Goal: Book appointment/travel/reservation

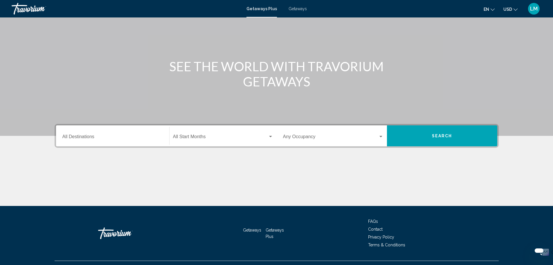
scroll to position [51, 0]
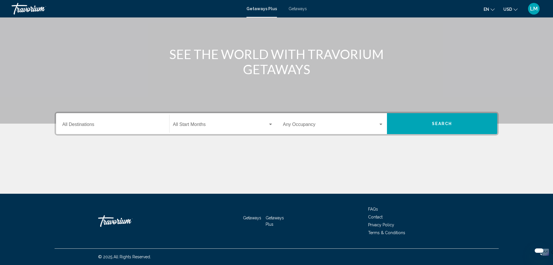
drag, startPoint x: 112, startPoint y: 121, endPoint x: 116, endPoint y: 121, distance: 3.8
click at [113, 121] on div "Destination All Destinations" at bounding box center [112, 123] width 101 height 18
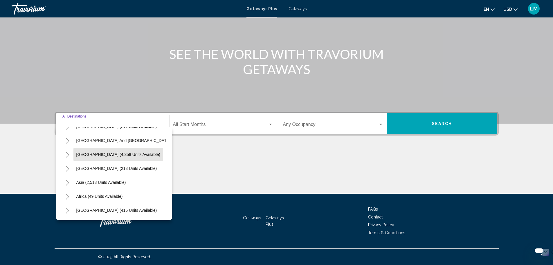
scroll to position [98, 0]
click at [66, 180] on icon "Toggle Asia (2,513 units available)" at bounding box center [67, 183] width 4 height 6
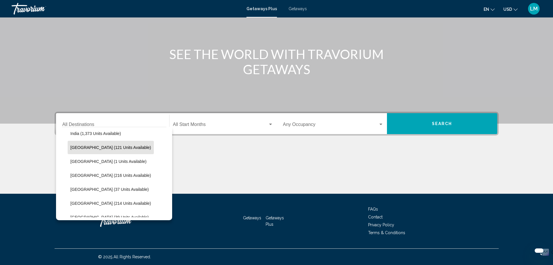
scroll to position [186, 0]
click at [111, 148] on span "Indonesia (121 units available)" at bounding box center [111, 146] width 81 height 5
type input "**********"
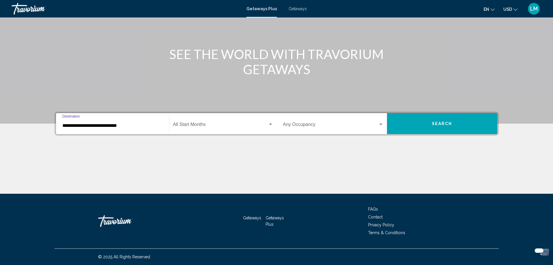
click at [208, 124] on span "Search widget" at bounding box center [220, 125] width 95 height 5
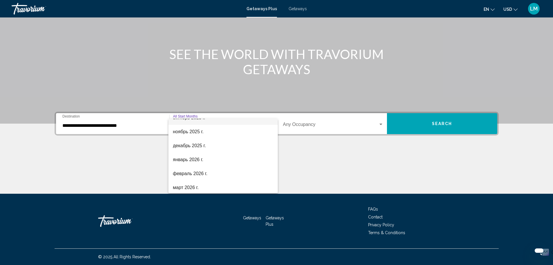
scroll to position [58, 0]
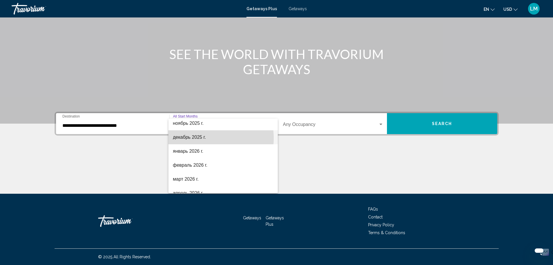
click at [201, 138] on span "декабрь 2025 г." at bounding box center [223, 137] width 100 height 14
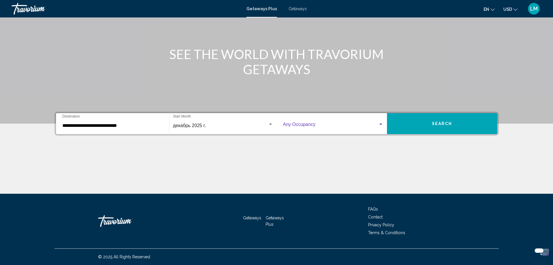
click at [309, 124] on span "Search widget" at bounding box center [330, 125] width 95 height 5
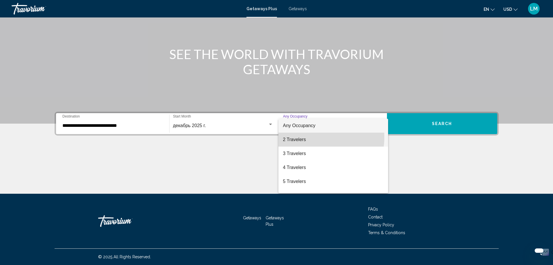
click at [312, 137] on span "2 Travelers" at bounding box center [333, 139] width 101 height 14
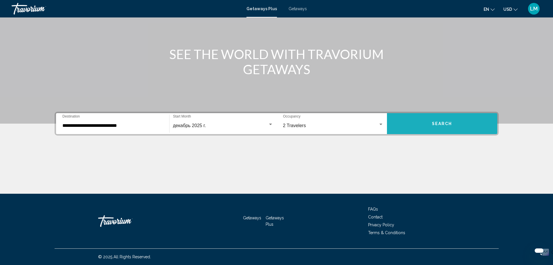
click at [422, 122] on button "Search" at bounding box center [442, 123] width 110 height 21
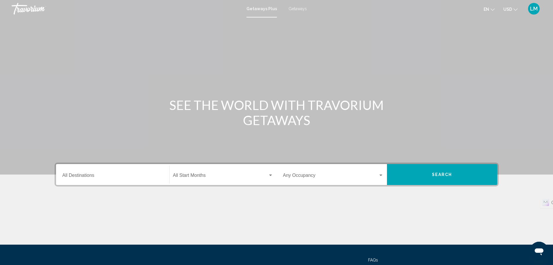
click at [293, 9] on span "Getaways" at bounding box center [298, 8] width 18 height 5
click at [116, 173] on div "Destination All Destinations" at bounding box center [112, 174] width 101 height 18
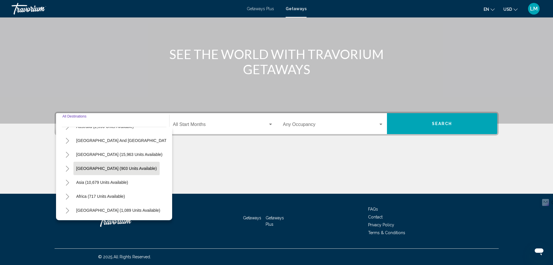
scroll to position [98, 0]
click at [64, 181] on button "Toggle Asia (10,679 units available)" at bounding box center [68, 182] width 12 height 12
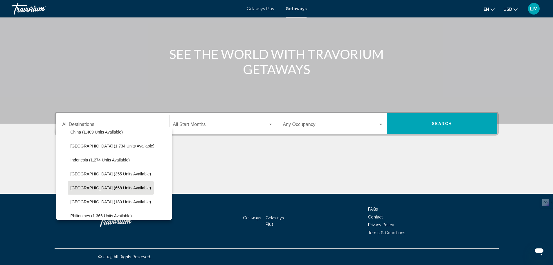
scroll to position [186, 0]
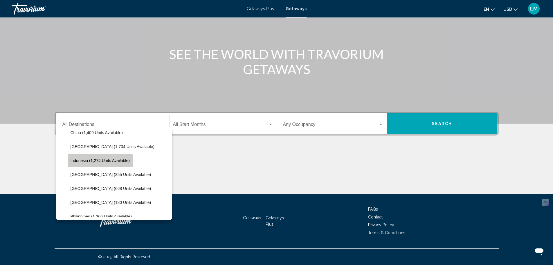
click at [109, 161] on span "Indonesia (1,274 units available)" at bounding box center [100, 160] width 59 height 5
type input "**********"
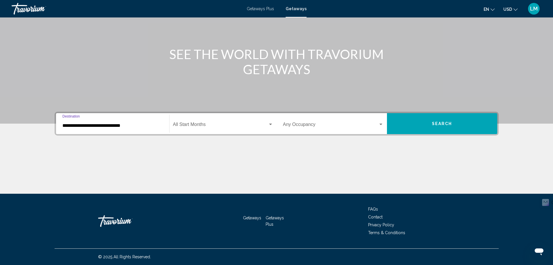
click at [218, 124] on span "Search widget" at bounding box center [220, 125] width 95 height 5
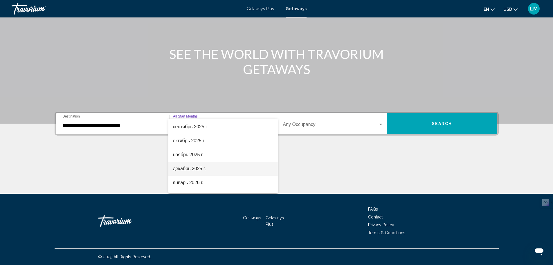
scroll to position [29, 0]
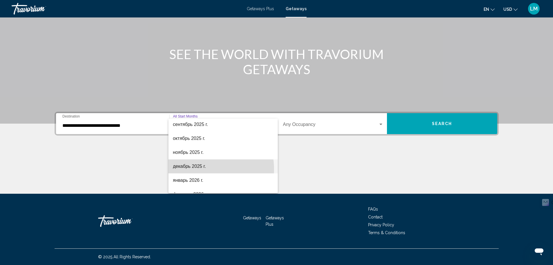
click at [204, 169] on span "декабрь 2025 г." at bounding box center [223, 166] width 100 height 14
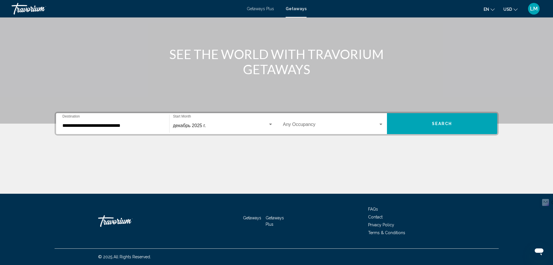
click at [299, 129] on div "Occupancy Any Occupancy" at bounding box center [333, 123] width 101 height 18
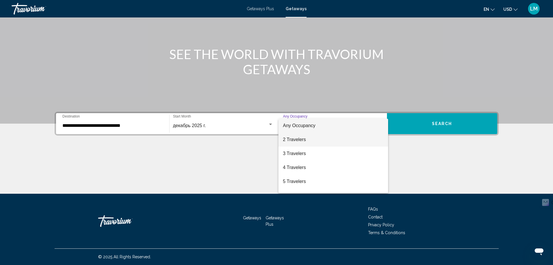
drag, startPoint x: 301, startPoint y: 139, endPoint x: 306, endPoint y: 137, distance: 6.0
click at [301, 139] on span "2 Travelers" at bounding box center [333, 139] width 101 height 14
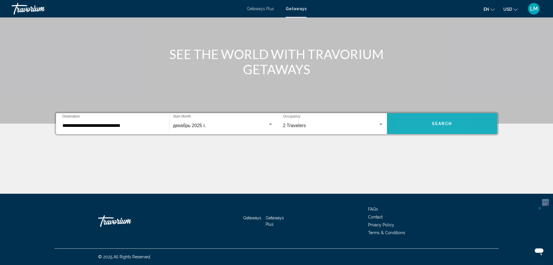
click at [410, 124] on button "Search" at bounding box center [442, 123] width 110 height 21
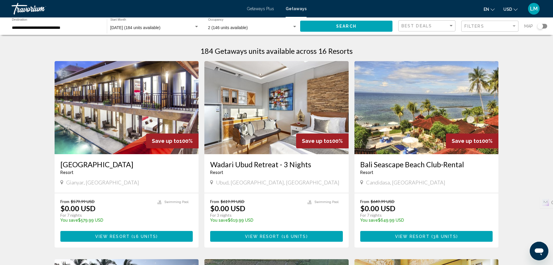
click at [274, 238] on span "View Resort" at bounding box center [262, 236] width 35 height 5
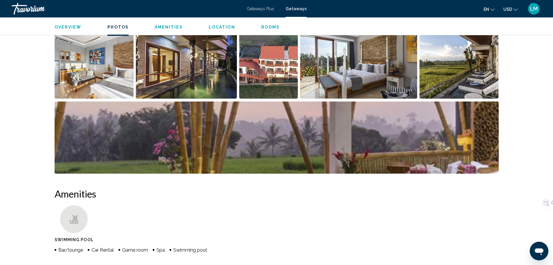
scroll to position [203, 0]
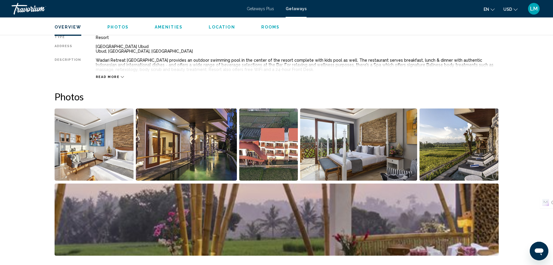
drag, startPoint x: 297, startPoint y: 207, endPoint x: 290, endPoint y: 201, distance: 9.1
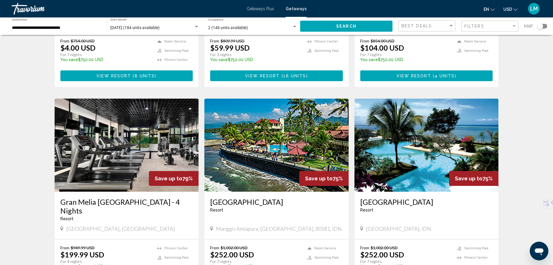
scroll to position [610, 0]
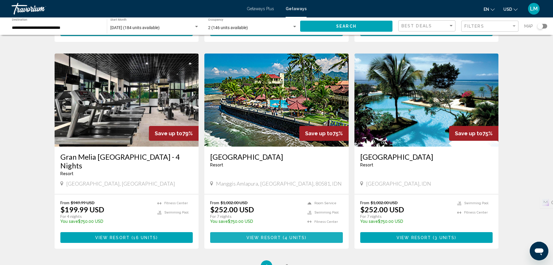
click at [282, 235] on span "Main content" at bounding box center [282, 237] width 2 height 5
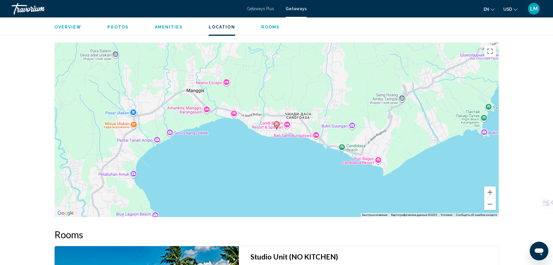
scroll to position [726, 0]
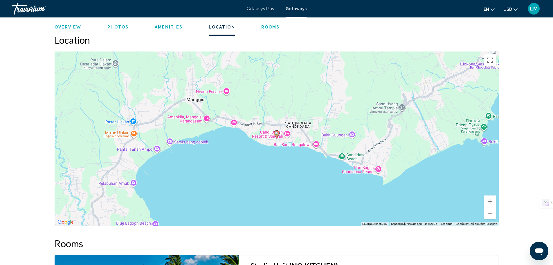
click at [528, 153] on div "Manggis Amlapura, Bali, 80581, IDN Bali Palms Resort Address Jalan Raya Candi D…" at bounding box center [276, 9] width 553 height 1436
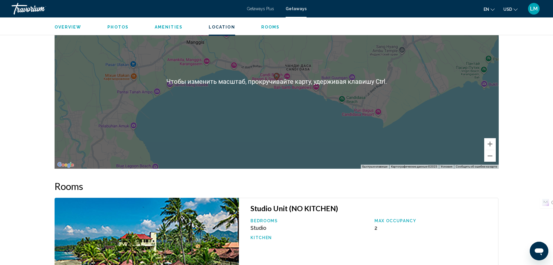
scroll to position [784, 0]
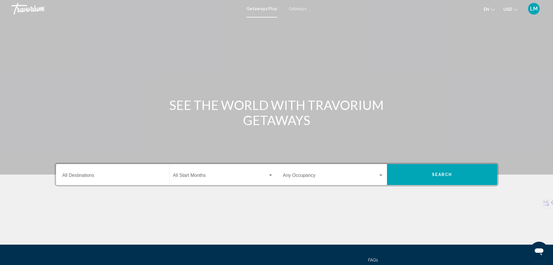
click at [108, 179] on div "Destination All Destinations" at bounding box center [112, 174] width 101 height 18
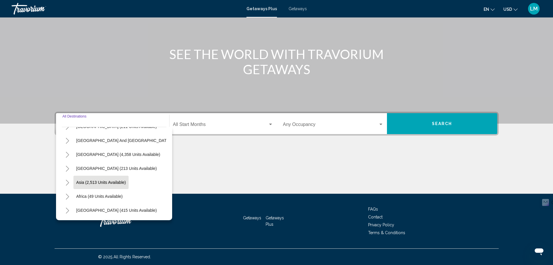
scroll to position [98, 0]
click at [64, 176] on button "Toggle Asia (2,513 units available)" at bounding box center [68, 182] width 12 height 12
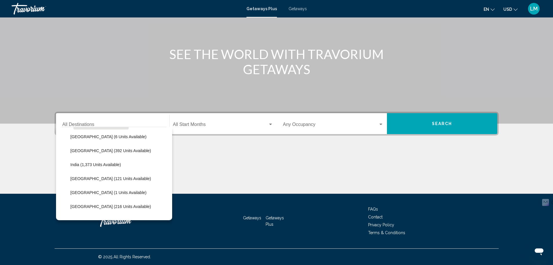
scroll to position [157, 0]
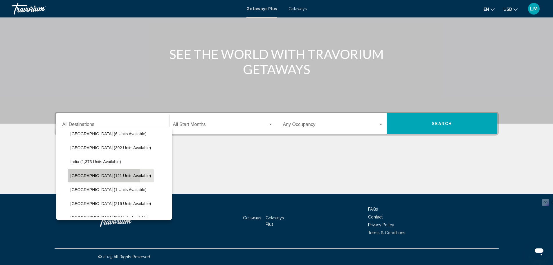
click at [104, 176] on span "Indonesia (121 units available)" at bounding box center [111, 175] width 81 height 5
type input "**********"
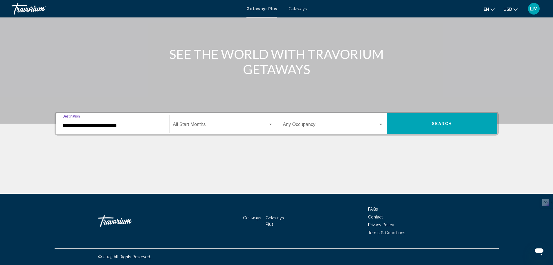
click at [199, 120] on div "Start Month All Start Months" at bounding box center [223, 123] width 100 height 18
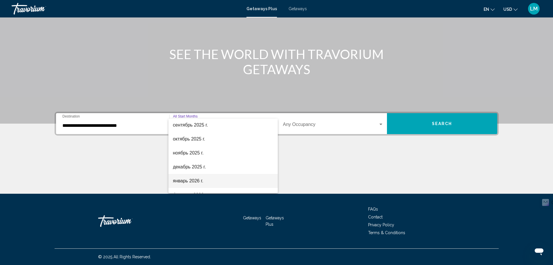
scroll to position [29, 0]
click at [201, 167] on span "декабрь 2025 г." at bounding box center [223, 166] width 100 height 14
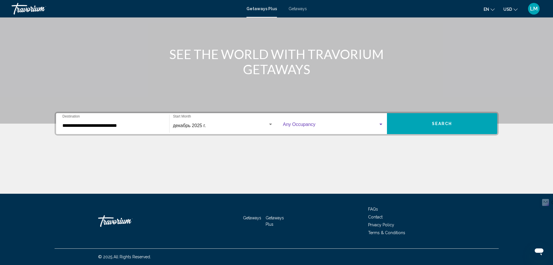
click at [304, 127] on span "Search widget" at bounding box center [330, 125] width 95 height 5
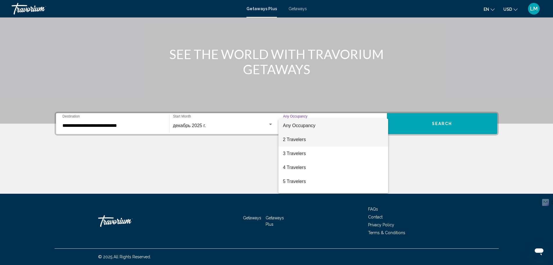
click at [305, 144] on span "2 Travelers" at bounding box center [333, 139] width 101 height 14
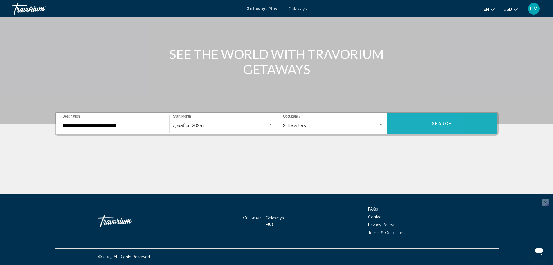
click at [406, 126] on button "Search" at bounding box center [442, 123] width 110 height 21
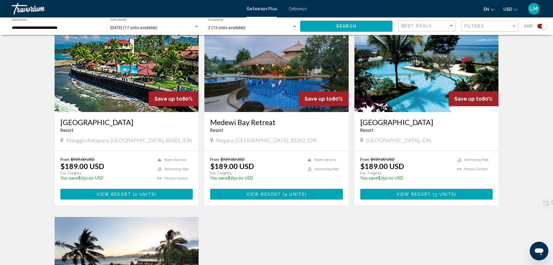
scroll to position [203, 0]
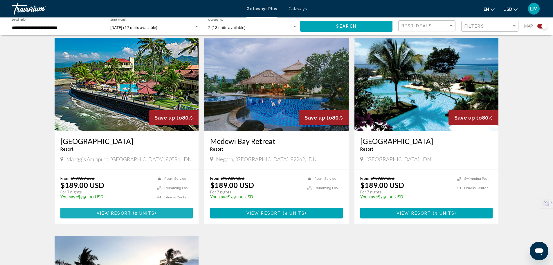
click at [134, 211] on span "( 2 units )" at bounding box center [143, 213] width 25 height 5
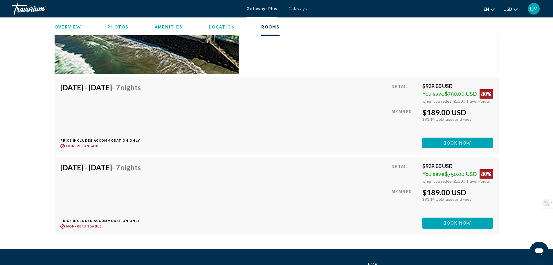
scroll to position [1046, 0]
